Goal: Use online tool/utility: Utilize a website feature to perform a specific function

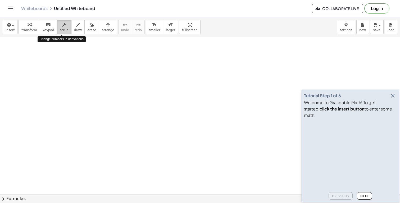
click at [57, 29] on button "scrub" at bounding box center [64, 27] width 15 height 14
click at [50, 29] on span "keypad" at bounding box center [49, 30] width 12 height 4
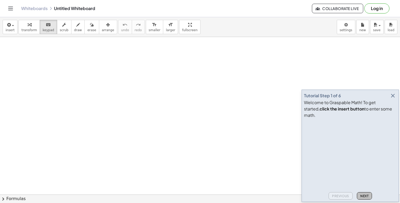
click at [364, 198] on span "Next" at bounding box center [365, 196] width 8 height 4
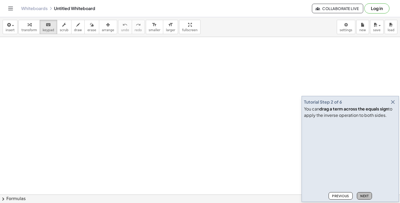
click at [364, 194] on button "Next" at bounding box center [364, 195] width 15 height 7
click at [364, 193] on button "Next" at bounding box center [364, 195] width 15 height 7
click at [365, 195] on span "Next" at bounding box center [365, 196] width 8 height 4
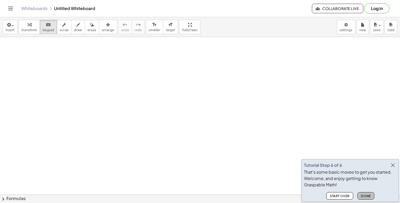
click at [365, 195] on span "Done" at bounding box center [366, 196] width 10 height 4
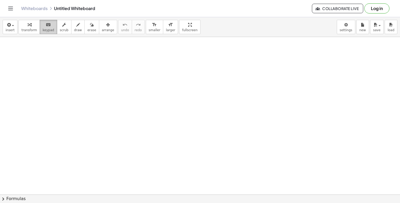
click at [48, 28] on span "keypad" at bounding box center [49, 30] width 12 height 4
click at [47, 27] on icon "keyboard" at bounding box center [48, 25] width 5 height 6
drag, startPoint x: 83, startPoint y: 76, endPoint x: 103, endPoint y: 82, distance: 21.4
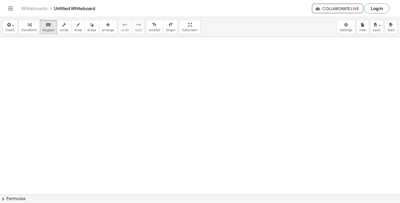
click at [71, 29] on button "draw" at bounding box center [78, 27] width 14 height 14
drag, startPoint x: 71, startPoint y: 64, endPoint x: 125, endPoint y: 83, distance: 58.0
click at [47, 24] on icon "keyboard" at bounding box center [48, 25] width 5 height 6
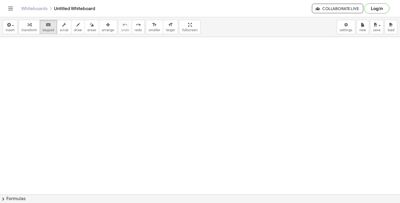
click at [13, 34] on div "insert select one: Math Expression Function Text Youtube Video Graphing Geometr…" at bounding box center [200, 27] width 400 height 20
click at [11, 31] on span "insert" at bounding box center [10, 30] width 9 height 4
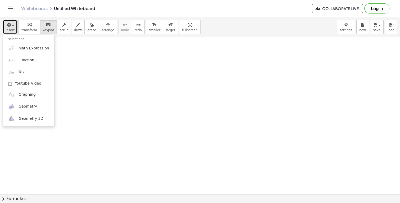
click at [9, 30] on span "insert" at bounding box center [10, 30] width 9 height 4
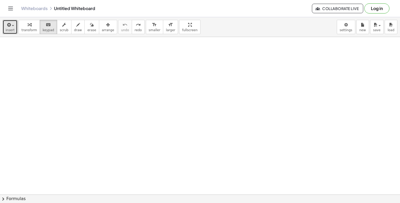
click at [28, 27] on icon "button" at bounding box center [30, 25] width 4 height 6
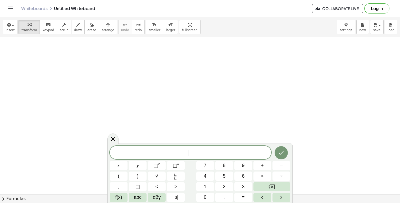
click at [281, 151] on icon "Done" at bounding box center [281, 152] width 6 height 6
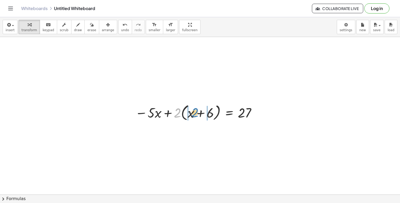
drag, startPoint x: 178, startPoint y: 113, endPoint x: 194, endPoint y: 113, distance: 15.9
click at [194, 113] on div at bounding box center [197, 112] width 128 height 20
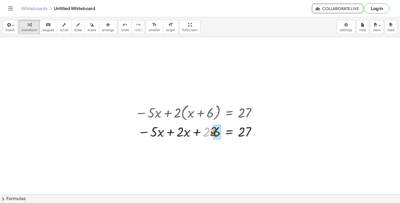
drag, startPoint x: 206, startPoint y: 135, endPoint x: 213, endPoint y: 134, distance: 6.9
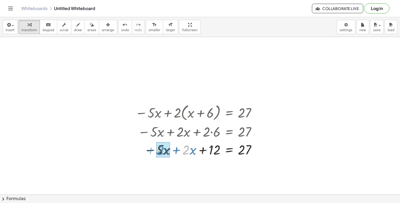
drag, startPoint x: 187, startPoint y: 152, endPoint x: 162, endPoint y: 152, distance: 25.2
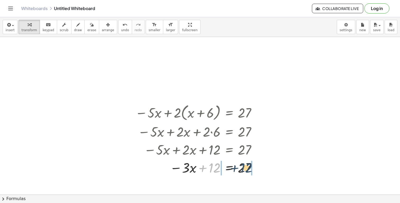
drag, startPoint x: 216, startPoint y: 168, endPoint x: 249, endPoint y: 168, distance: 33.9
click at [249, 168] on div at bounding box center [197, 168] width 128 height 18
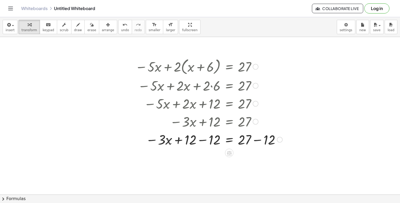
scroll to position [46, 0]
drag, startPoint x: 265, startPoint y: 139, endPoint x: 241, endPoint y: 140, distance: 24.4
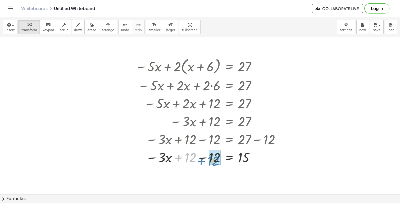
drag, startPoint x: 188, startPoint y: 138, endPoint x: 212, endPoint y: 139, distance: 24.7
click at [229, 67] on div "− · 5 · x + · 2 · ( + x + 6 ) = 27 − · 5 · x + · 2 · x + · 2 · 6 = 27 − · 5 · x…" at bounding box center [229, 67] width 0 height 0
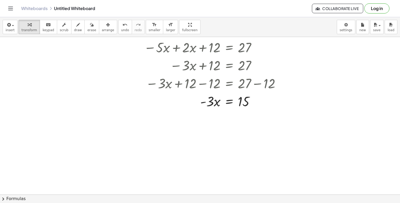
scroll to position [107, 0]
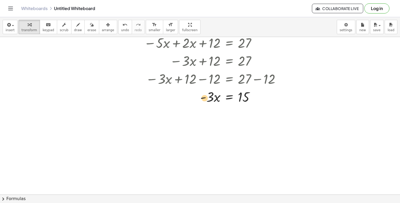
click at [214, 100] on div at bounding box center [209, 97] width 153 height 18
click at [256, 96] on div at bounding box center [255, 97] width 6 height 6
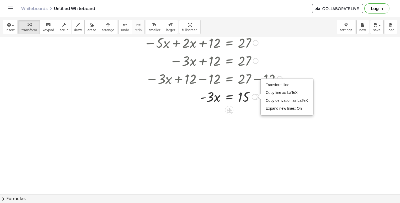
click at [256, 96] on div "Transform line Copy line as LaTeX Copy derivation as LaTeX Expand new lines: On" at bounding box center [255, 97] width 6 height 6
click at [243, 97] on div at bounding box center [209, 97] width 153 height 18
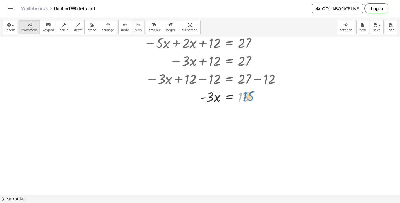
drag, startPoint x: 241, startPoint y: 98, endPoint x: 245, endPoint y: 97, distance: 4.8
click at [246, 97] on div at bounding box center [209, 97] width 153 height 18
drag, startPoint x: 209, startPoint y: 97, endPoint x: 241, endPoint y: 97, distance: 32.0
click at [241, 97] on div at bounding box center [209, 97] width 153 height 18
drag, startPoint x: 214, startPoint y: 129, endPoint x: 213, endPoint y: 117, distance: 12.2
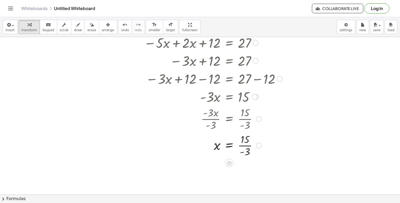
click at [245, 127] on div at bounding box center [202, 118] width 165 height 26
drag, startPoint x: 248, startPoint y: 151, endPoint x: 244, endPoint y: 140, distance: 12.3
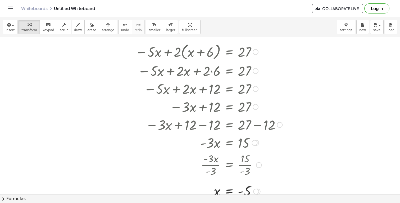
scroll to position [61, 0]
click at [62, 28] on icon "button" at bounding box center [64, 25] width 4 height 6
click at [34, 27] on div "button" at bounding box center [29, 24] width 16 height 6
click at [136, 51] on div at bounding box center [209, 51] width 153 height 20
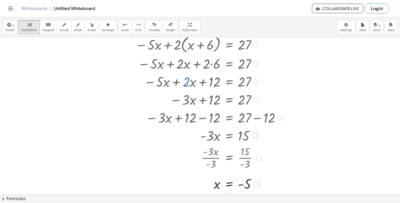
scroll to position [68, 0]
click at [123, 24] on icon "undo" at bounding box center [125, 25] width 5 height 6
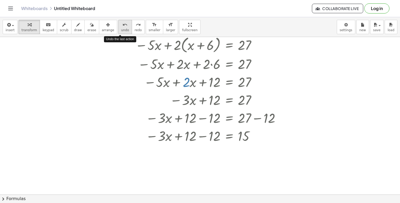
click at [123, 24] on icon "undo" at bounding box center [125, 25] width 5 height 6
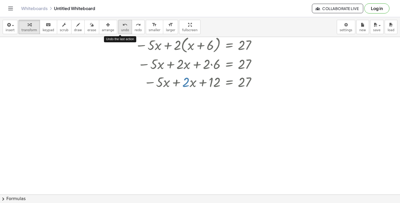
click at [123, 24] on icon "undo" at bounding box center [125, 25] width 5 height 6
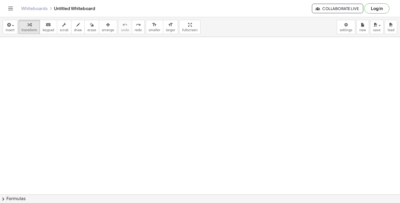
click at [128, 74] on div at bounding box center [200, 127] width 400 height 316
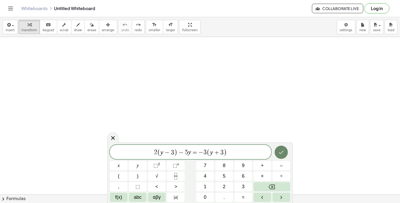
click at [280, 156] on button "Done" at bounding box center [281, 152] width 13 height 13
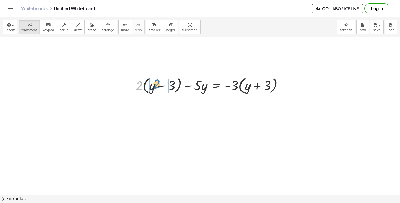
drag, startPoint x: 140, startPoint y: 87, endPoint x: 158, endPoint y: 85, distance: 17.8
click at [158, 85] on div at bounding box center [211, 85] width 157 height 20
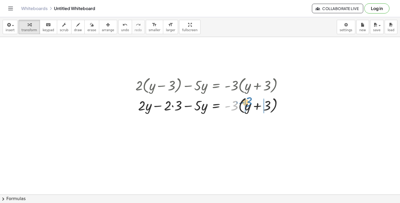
drag, startPoint x: 235, startPoint y: 104, endPoint x: 249, endPoint y: 100, distance: 14.5
click at [249, 100] on div at bounding box center [211, 105] width 157 height 20
drag, startPoint x: 170, startPoint y: 106, endPoint x: 178, endPoint y: 106, distance: 8.5
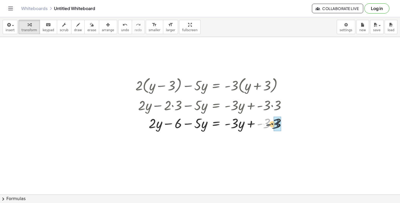
drag, startPoint x: 268, startPoint y: 119, endPoint x: 277, endPoint y: 120, distance: 9.6
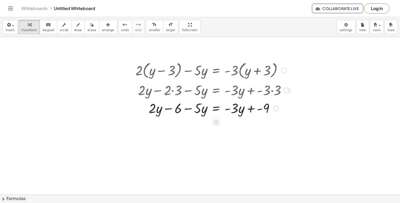
scroll to position [85, 0]
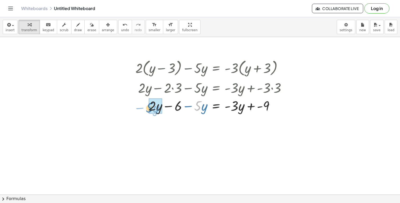
drag, startPoint x: 200, startPoint y: 109, endPoint x: 152, endPoint y: 110, distance: 48.0
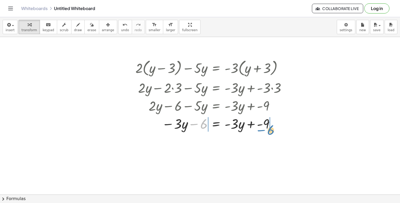
drag, startPoint x: 202, startPoint y: 127, endPoint x: 270, endPoint y: 133, distance: 67.5
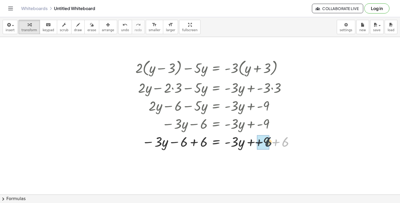
drag, startPoint x: 283, startPoint y: 143, endPoint x: 265, endPoint y: 143, distance: 18.5
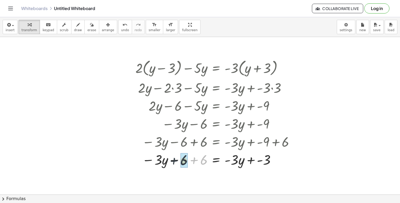
drag, startPoint x: 205, startPoint y: 159, endPoint x: 183, endPoint y: 159, distance: 22.0
drag, startPoint x: 240, startPoint y: 160, endPoint x: 197, endPoint y: 160, distance: 43.2
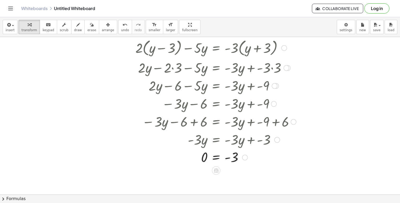
scroll to position [109, 0]
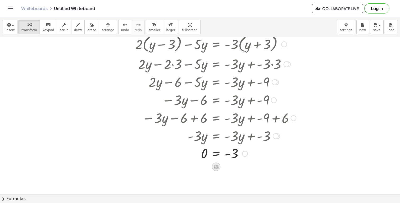
click at [214, 167] on icon at bounding box center [216, 167] width 6 height 6
click at [249, 159] on div at bounding box center [216, 153] width 166 height 17
drag, startPoint x: 237, startPoint y: 153, endPoint x: 205, endPoint y: 150, distance: 31.9
click at [205, 150] on div at bounding box center [216, 153] width 166 height 17
drag, startPoint x: 257, startPoint y: 170, endPoint x: 240, endPoint y: 170, distance: 16.4
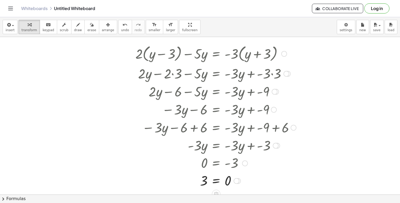
scroll to position [102, 0]
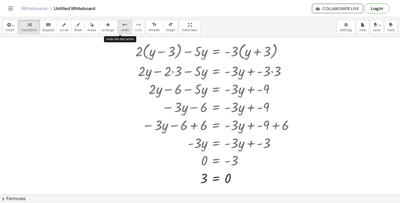
click at [122, 28] on span "undo" at bounding box center [125, 30] width 8 height 4
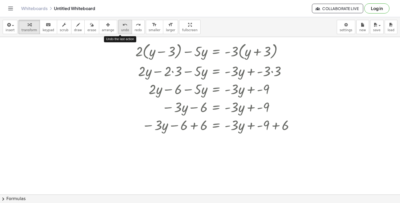
click at [122, 28] on span "undo" at bounding box center [125, 30] width 8 height 4
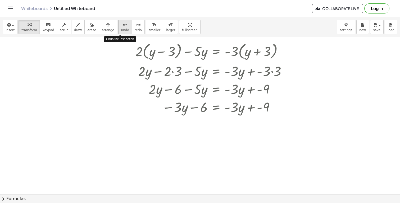
click at [122, 28] on span "undo" at bounding box center [125, 30] width 8 height 4
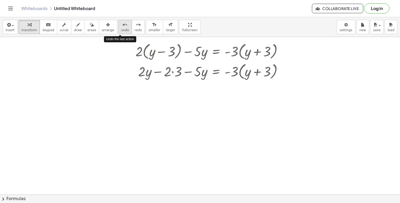
click at [122, 28] on span "undo" at bounding box center [125, 30] width 8 height 4
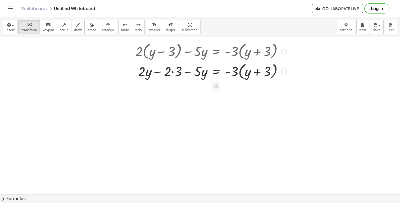
click at [150, 52] on div at bounding box center [211, 51] width 157 height 20
click at [123, 26] on icon "undo" at bounding box center [125, 25] width 5 height 6
